Goal: Check status: Check status

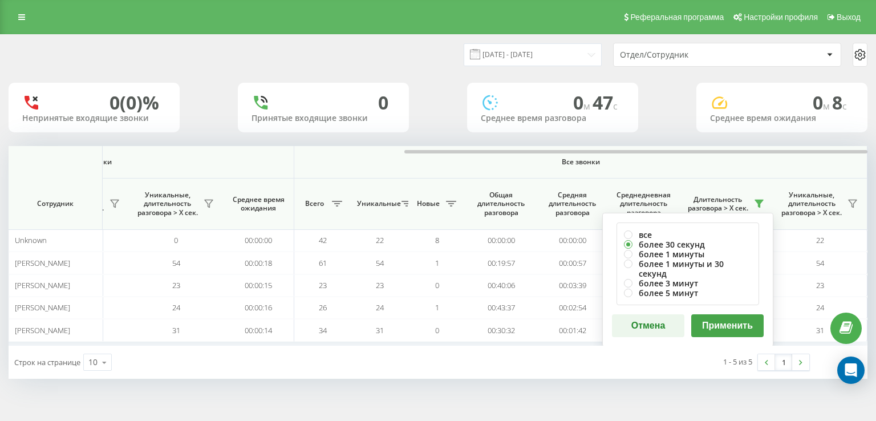
click at [741, 316] on button "Применить" at bounding box center [727, 325] width 72 height 23
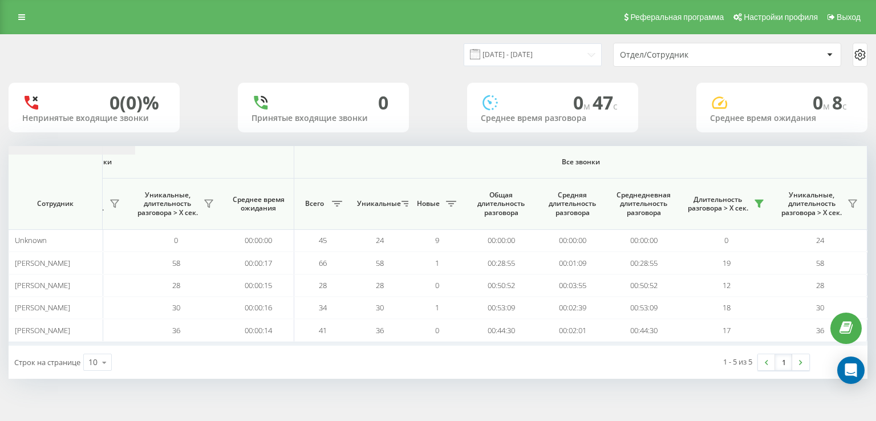
click at [758, 200] on icon at bounding box center [759, 203] width 8 height 7
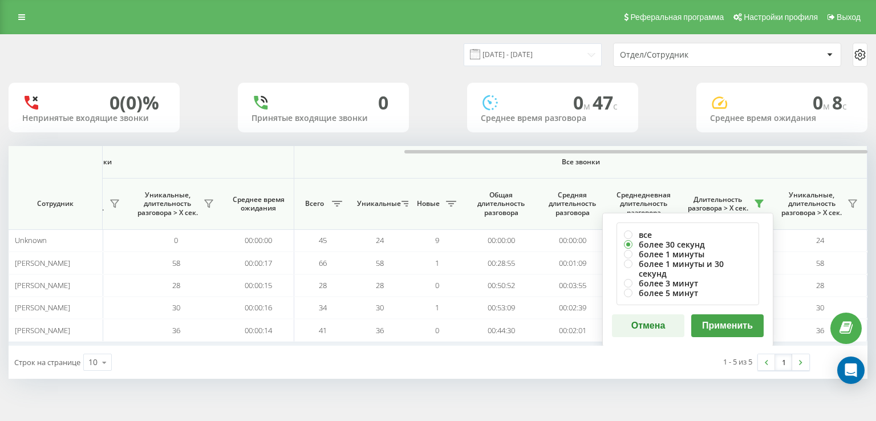
click at [722, 318] on button "Применить" at bounding box center [727, 325] width 72 height 23
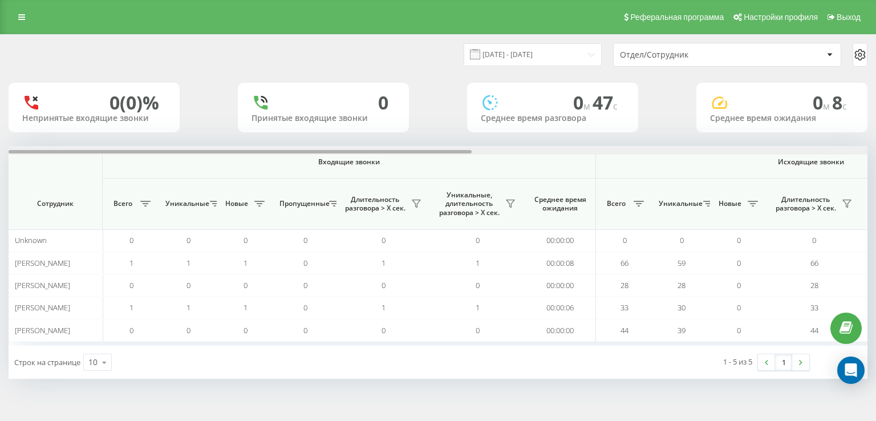
click at [805, 147] on div at bounding box center [438, 150] width 859 height 9
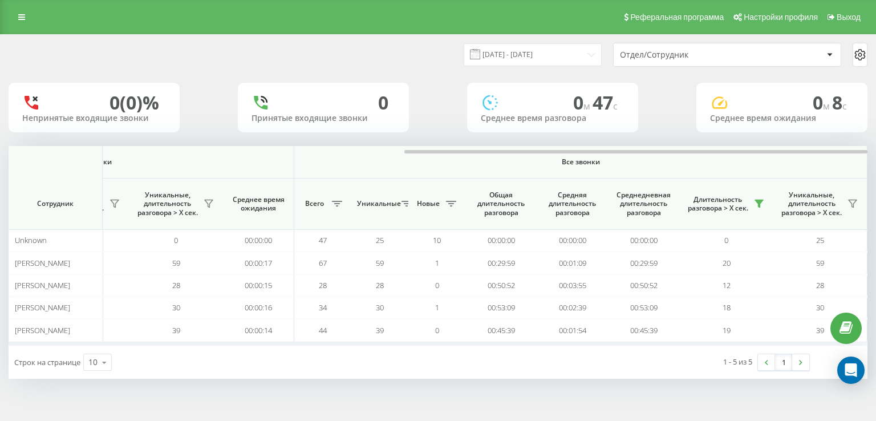
click at [566, 394] on div "[DATE] - [DATE] Отдел/Сотрудник 0 (0)% Непринятые входящие звонки 0 Принятые вх…" at bounding box center [438, 217] width 876 height 367
click at [755, 199] on icon at bounding box center [758, 203] width 9 height 9
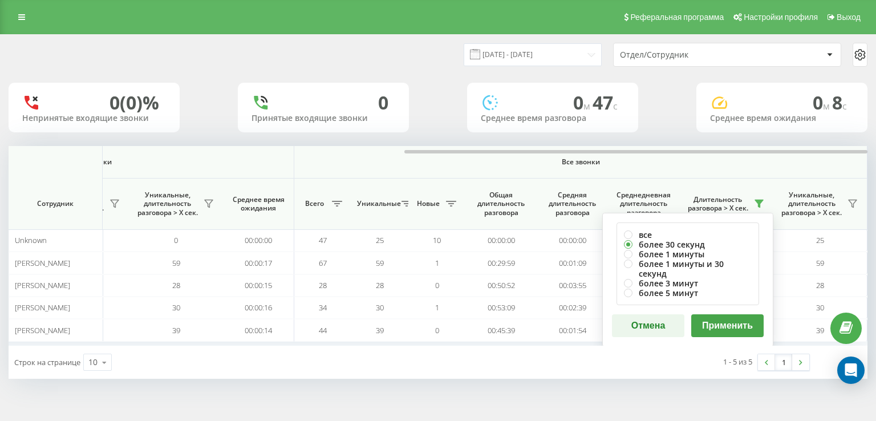
click at [737, 314] on button "Применить" at bounding box center [727, 325] width 72 height 23
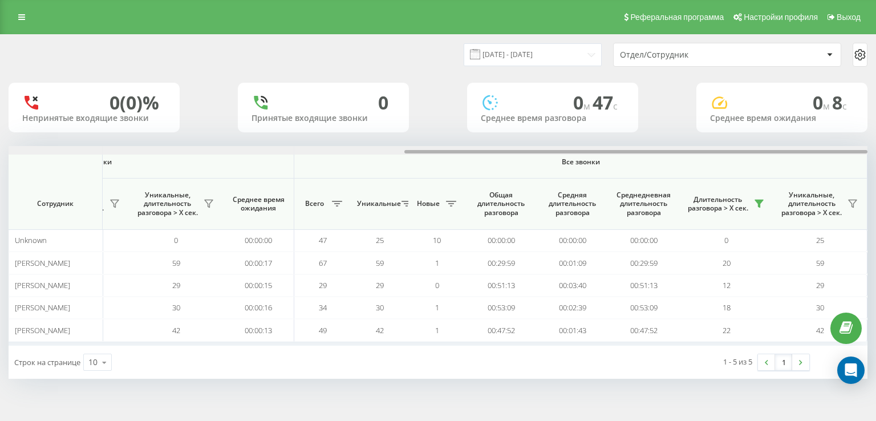
click at [767, 148] on div at bounding box center [438, 150] width 859 height 9
drag, startPoint x: 694, startPoint y: 152, endPoint x: 718, endPoint y: 157, distance: 24.9
click at [718, 157] on div "Входящие звонки Исходящие звонки Все звонки Сотрудник Всего Уникальные Новые Пр…" at bounding box center [438, 246] width 859 height 200
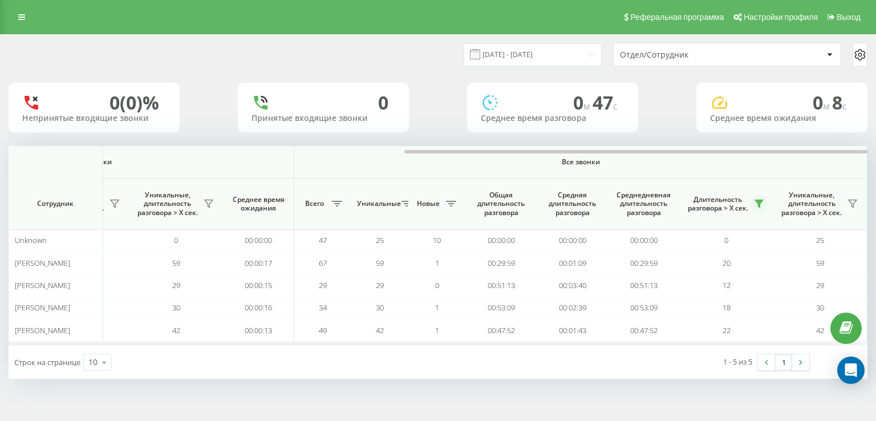
click at [758, 204] on icon at bounding box center [759, 203] width 8 height 7
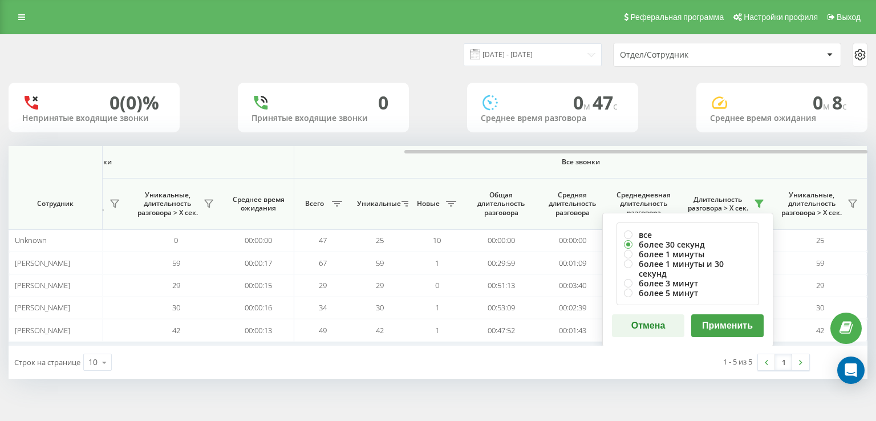
click at [738, 315] on button "Применить" at bounding box center [727, 325] width 72 height 23
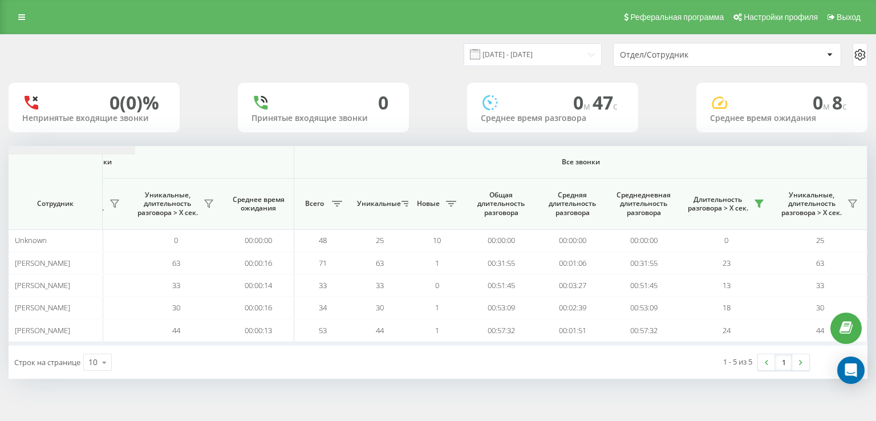
click at [753, 204] on button at bounding box center [758, 203] width 17 height 18
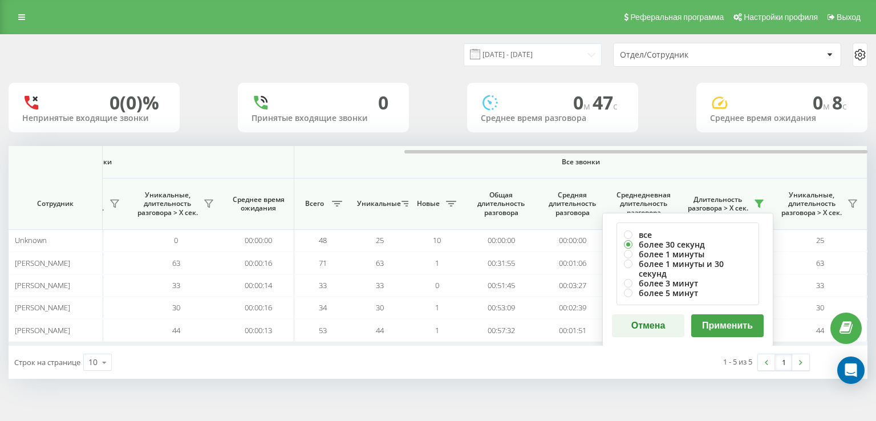
click at [721, 314] on button "Применить" at bounding box center [727, 325] width 72 height 23
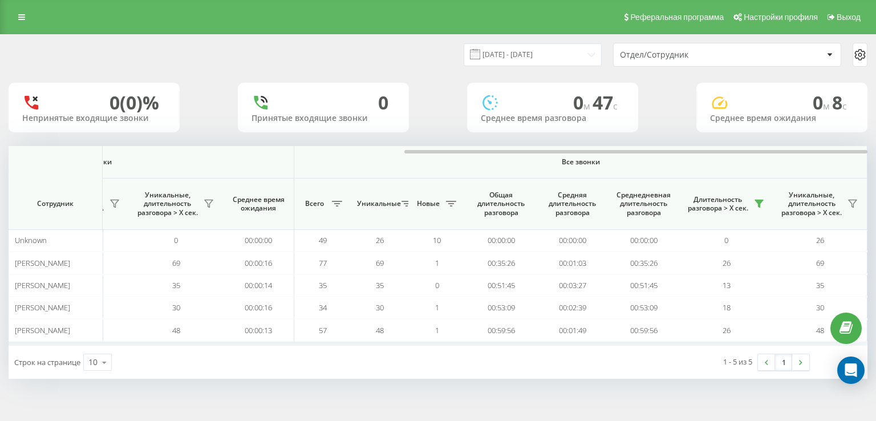
click at [756, 148] on div at bounding box center [438, 150] width 859 height 9
click at [757, 203] on icon at bounding box center [758, 203] width 9 height 9
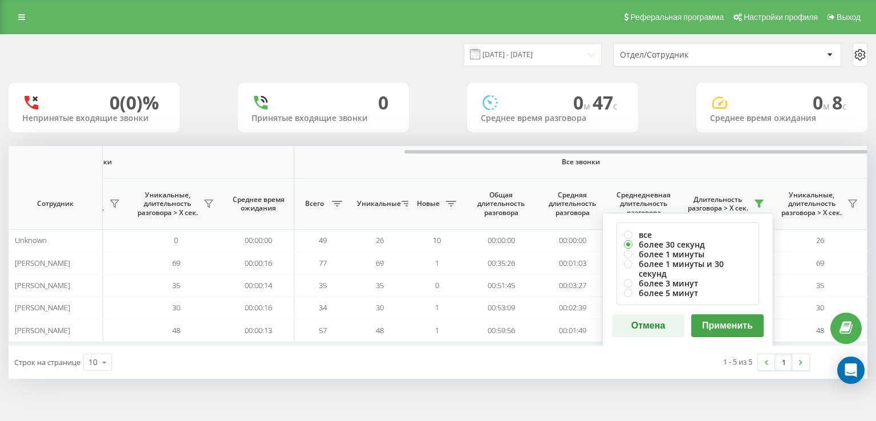
click at [739, 314] on button "Применить" at bounding box center [727, 325] width 72 height 23
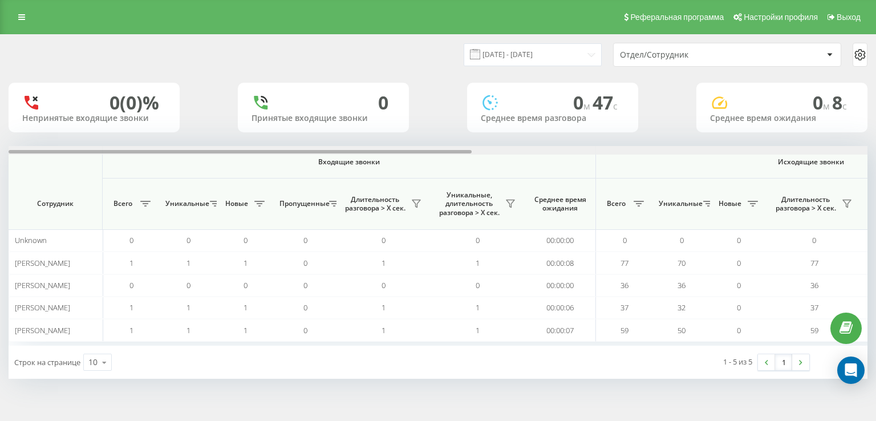
click at [761, 147] on div at bounding box center [438, 150] width 859 height 9
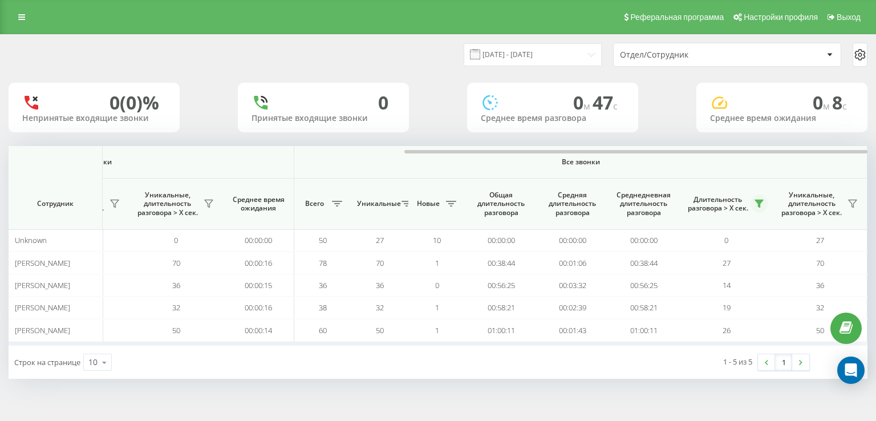
click at [759, 203] on icon at bounding box center [759, 203] width 8 height 7
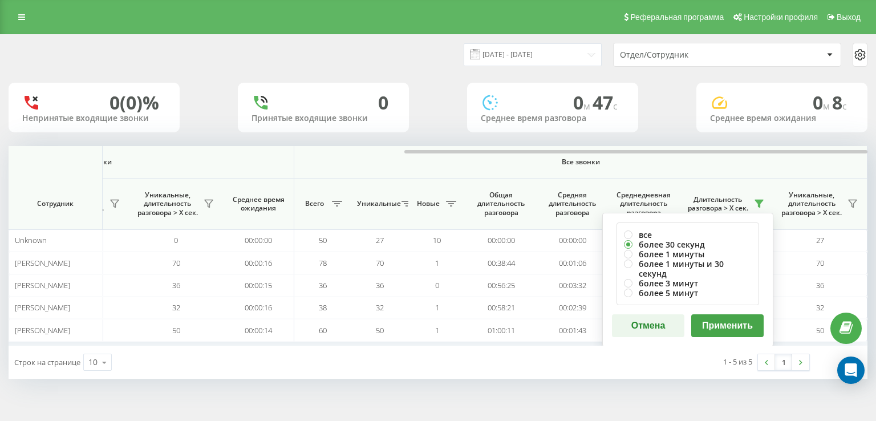
click at [746, 316] on button "Применить" at bounding box center [727, 325] width 72 height 23
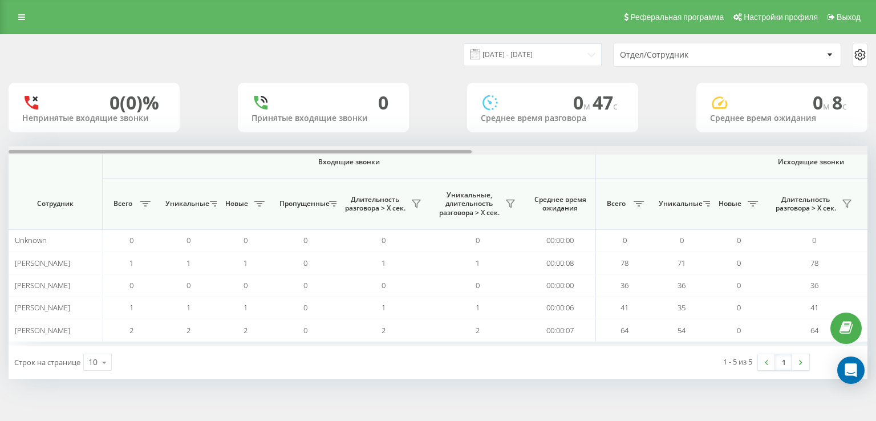
click at [749, 151] on div at bounding box center [438, 150] width 859 height 9
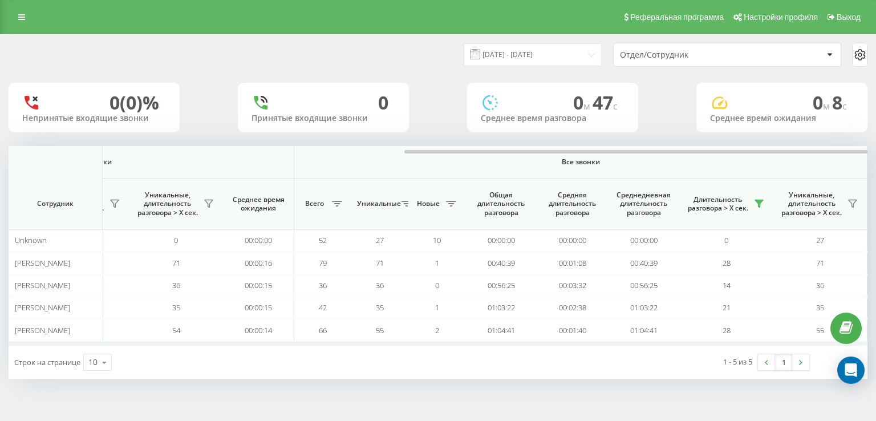
click at [457, 395] on div "[DATE] - [DATE] Отдел/Сотрудник 0 (0)% Непринятые входящие звонки 0 Принятые вх…" at bounding box center [438, 217] width 876 height 367
click at [402, 396] on div "[DATE] - [DATE] Отдел/Сотрудник 0 (0)% Непринятые входящие звонки 0 Принятые вх…" at bounding box center [438, 217] width 876 height 367
click at [484, 397] on div "[DATE] - [DATE] Отдел/Сотрудник 0 (0)% Непринятые входящие звонки 0 Принятые вх…" at bounding box center [438, 217] width 876 height 367
click at [757, 204] on icon at bounding box center [758, 203] width 9 height 9
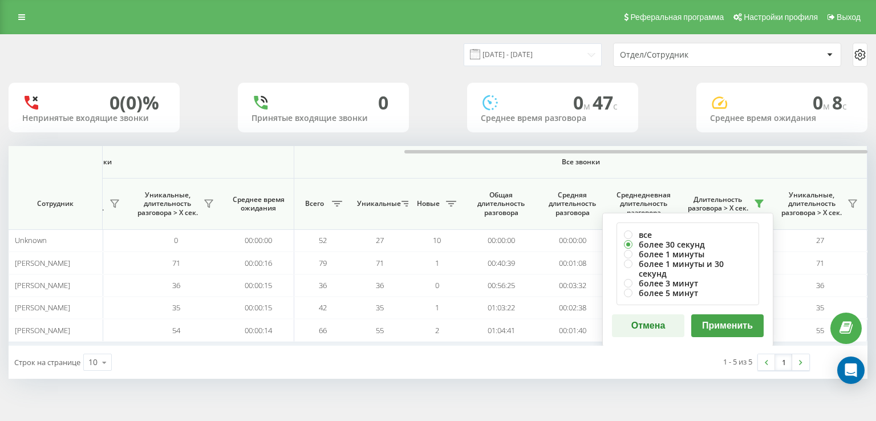
click at [713, 314] on button "Применить" at bounding box center [727, 325] width 72 height 23
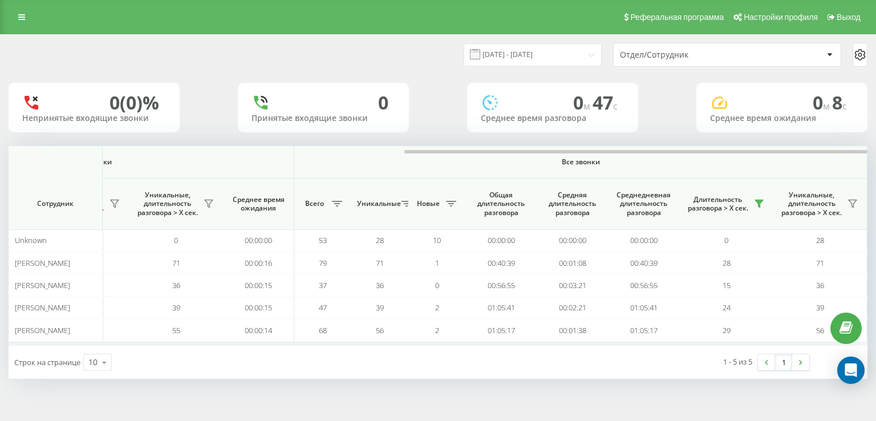
click at [786, 153] on div at bounding box center [438, 150] width 859 height 9
click at [760, 205] on icon at bounding box center [759, 203] width 8 height 7
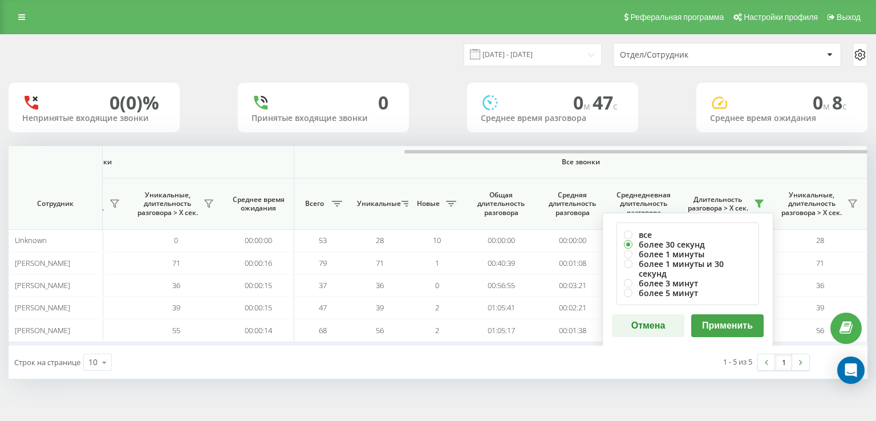
click at [734, 314] on button "Применить" at bounding box center [727, 325] width 72 height 23
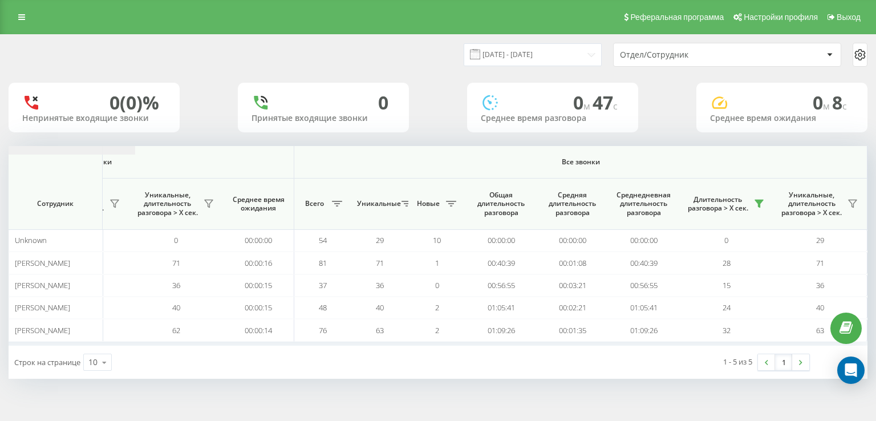
click at [758, 197] on button at bounding box center [758, 203] width 17 height 18
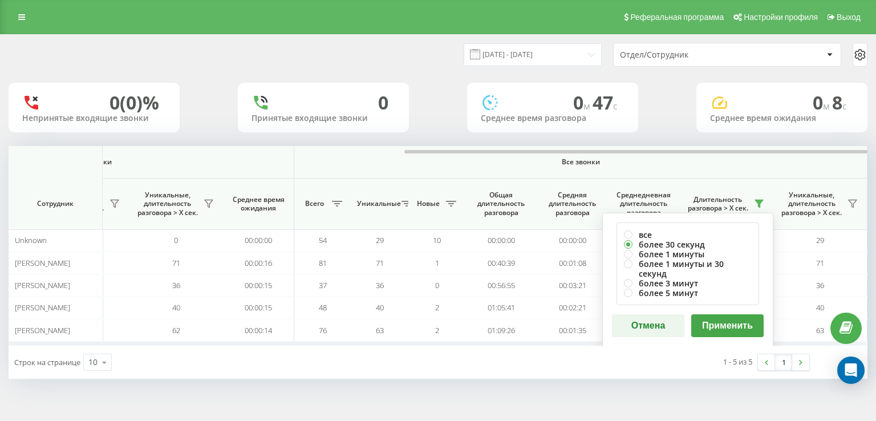
click at [732, 314] on button "Применить" at bounding box center [727, 325] width 72 height 23
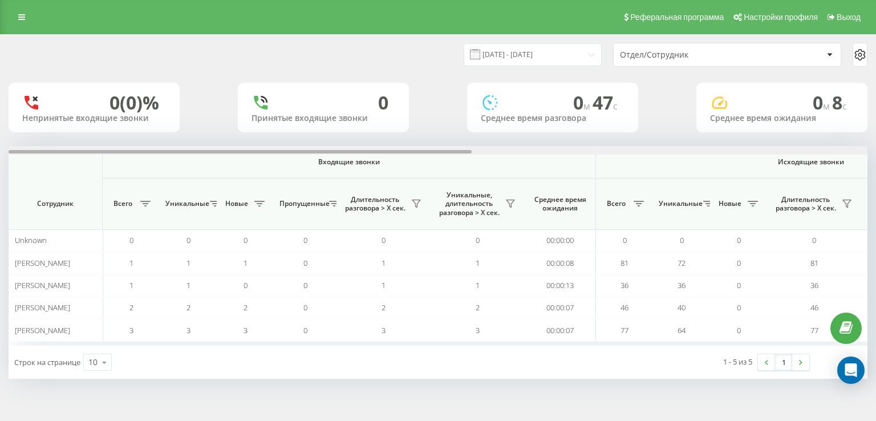
click at [765, 151] on div at bounding box center [438, 150] width 859 height 9
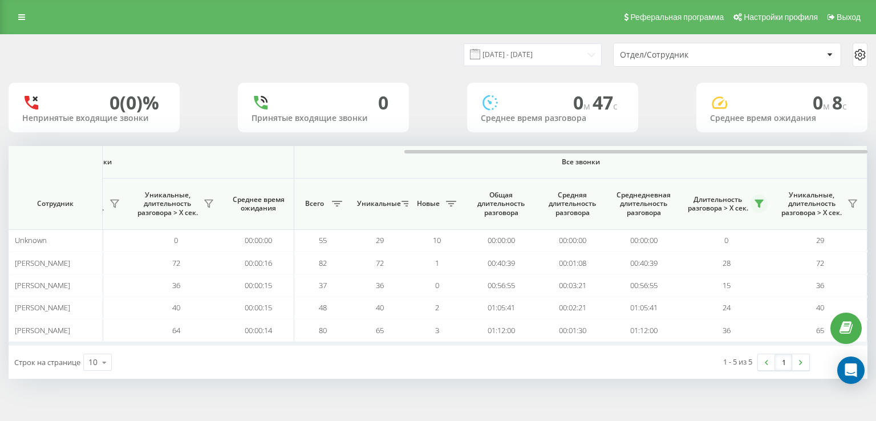
click at [756, 208] on icon at bounding box center [758, 203] width 9 height 9
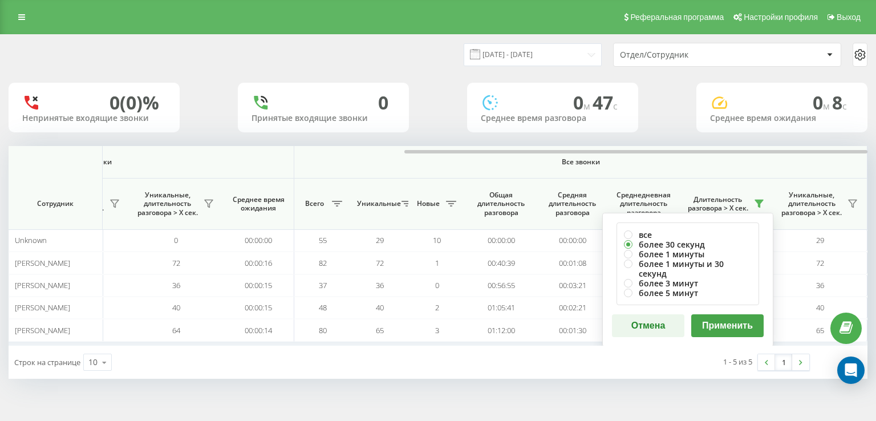
click at [717, 314] on button "Применить" at bounding box center [727, 325] width 72 height 23
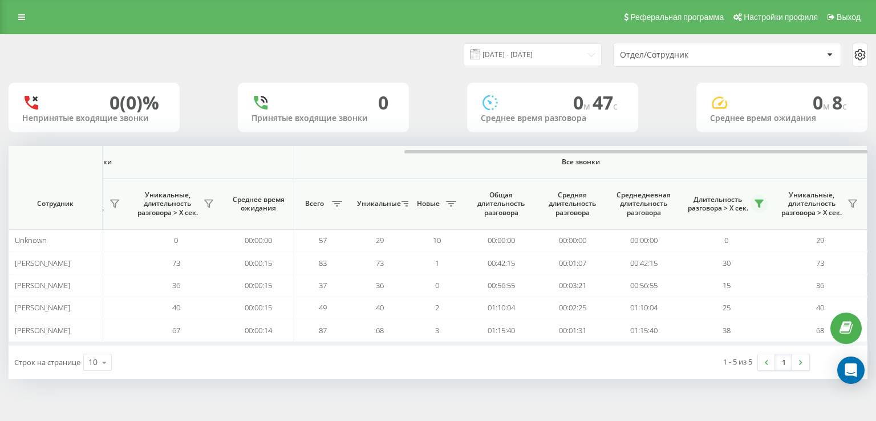
click at [758, 206] on icon at bounding box center [759, 203] width 8 height 7
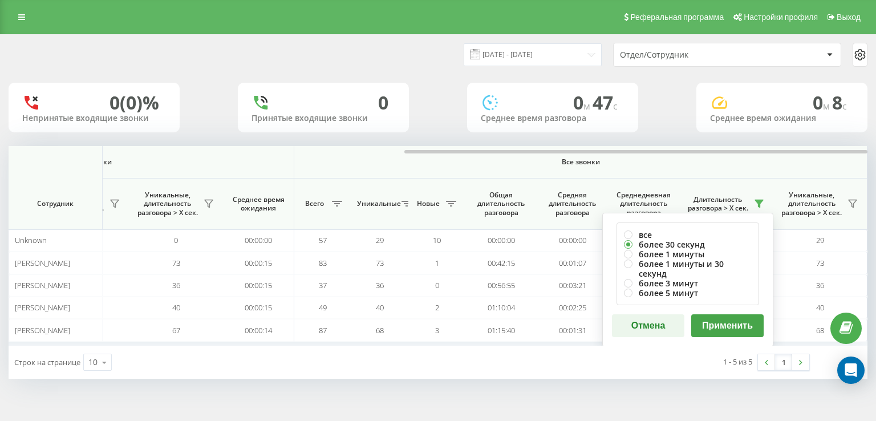
click at [713, 315] on button "Применить" at bounding box center [727, 325] width 72 height 23
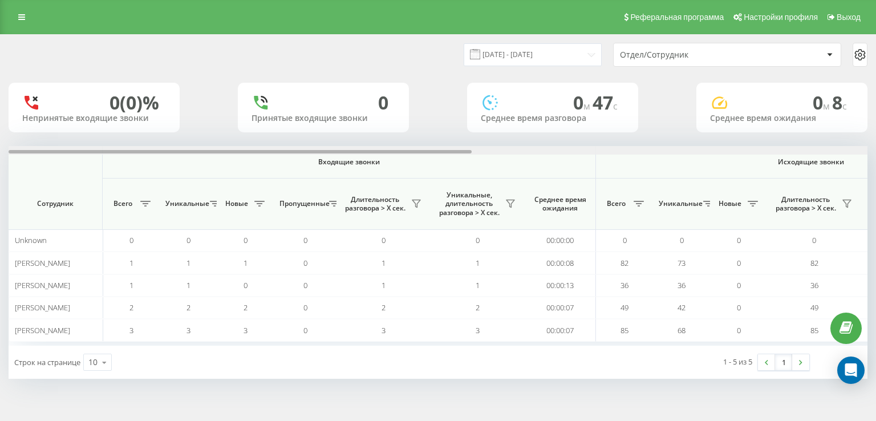
click at [788, 149] on div at bounding box center [438, 150] width 859 height 9
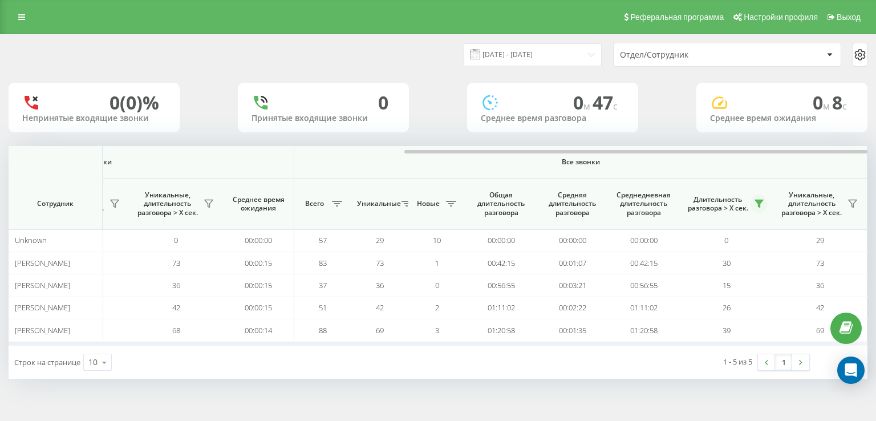
click at [761, 198] on button at bounding box center [758, 203] width 17 height 18
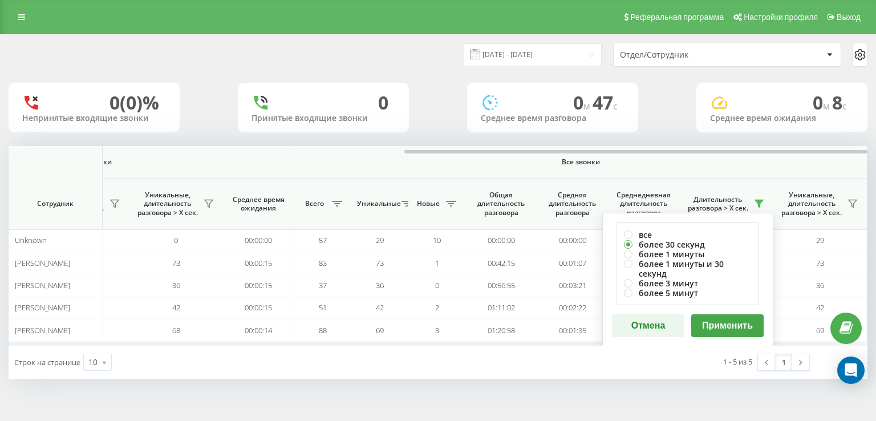
click at [729, 320] on button "Применить" at bounding box center [727, 325] width 72 height 23
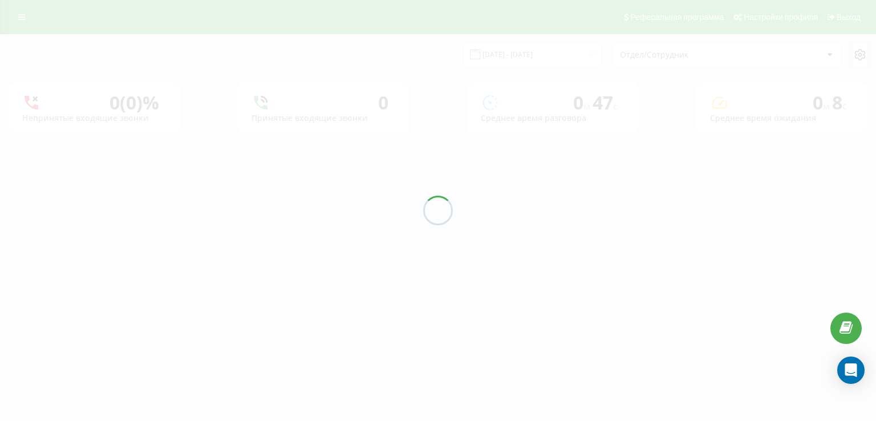
click at [726, 156] on div at bounding box center [438, 210] width 876 height 421
